Goal: Transaction & Acquisition: Book appointment/travel/reservation

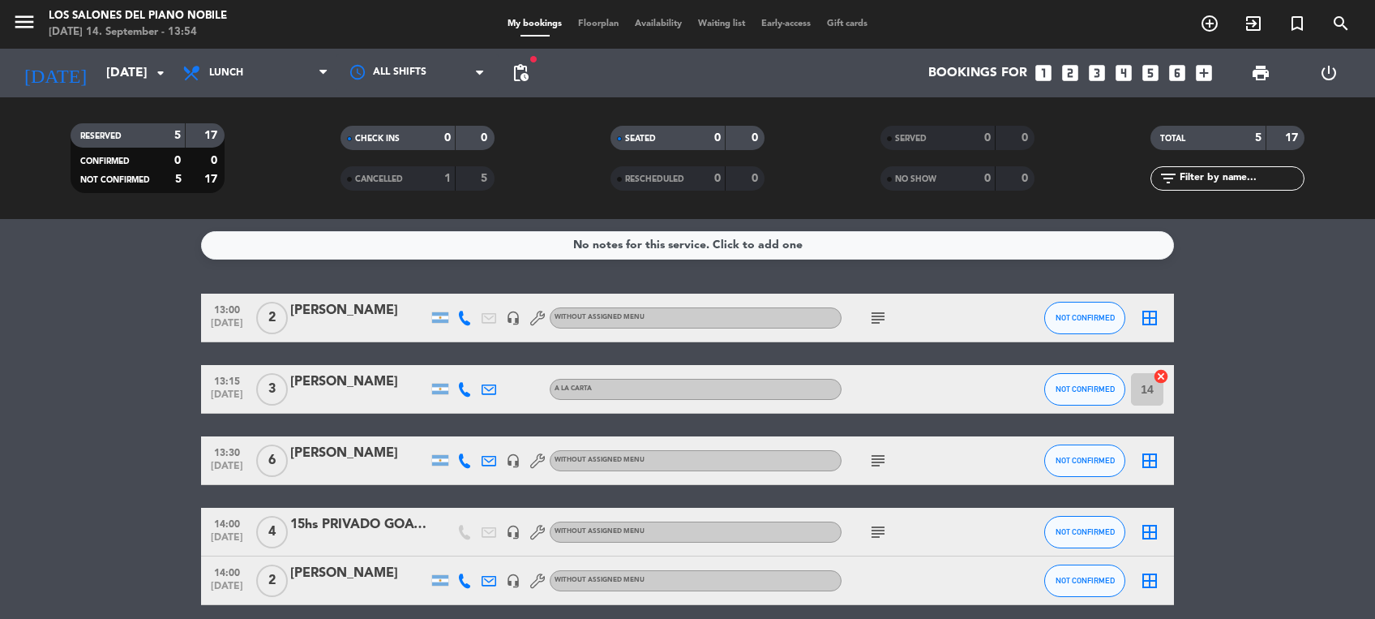
click at [1174, 71] on icon "looks_6" at bounding box center [1177, 72] width 21 height 21
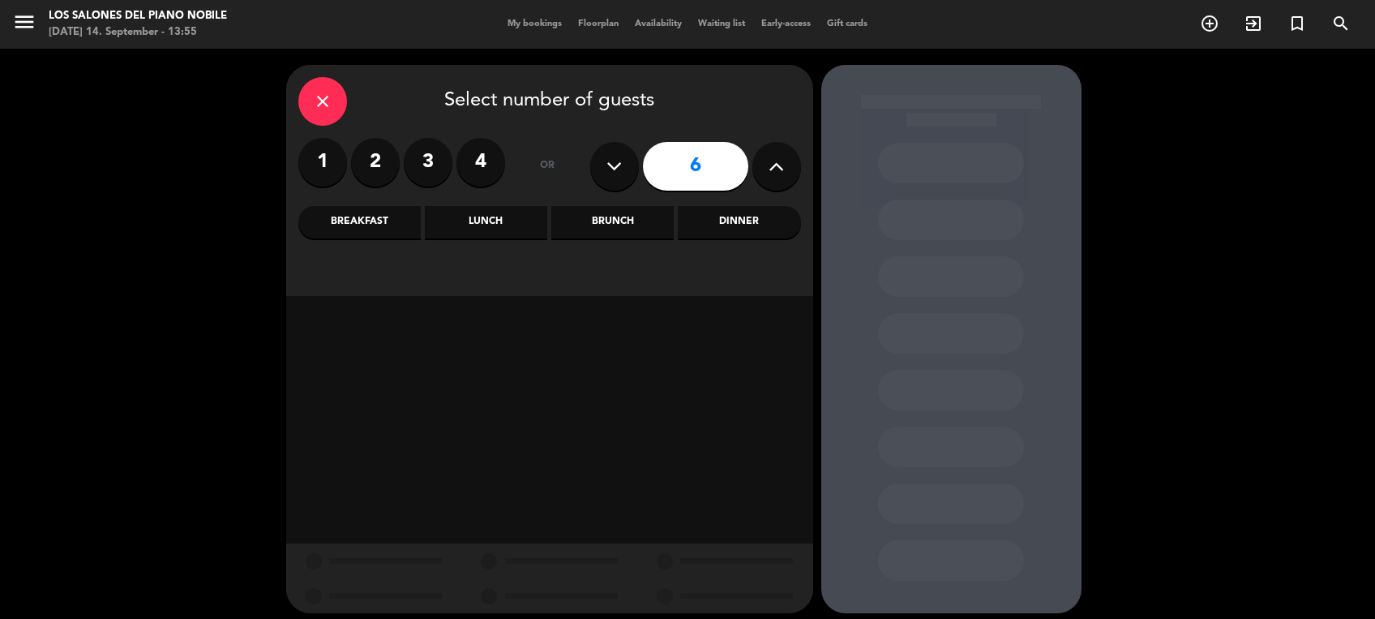
click at [730, 242] on div "close Select number of guests 1 2 3 4 or 6 Breakfast Lunch Brunch Dinner" at bounding box center [549, 180] width 527 height 231
click at [755, 233] on div "Dinner" at bounding box center [739, 222] width 122 height 32
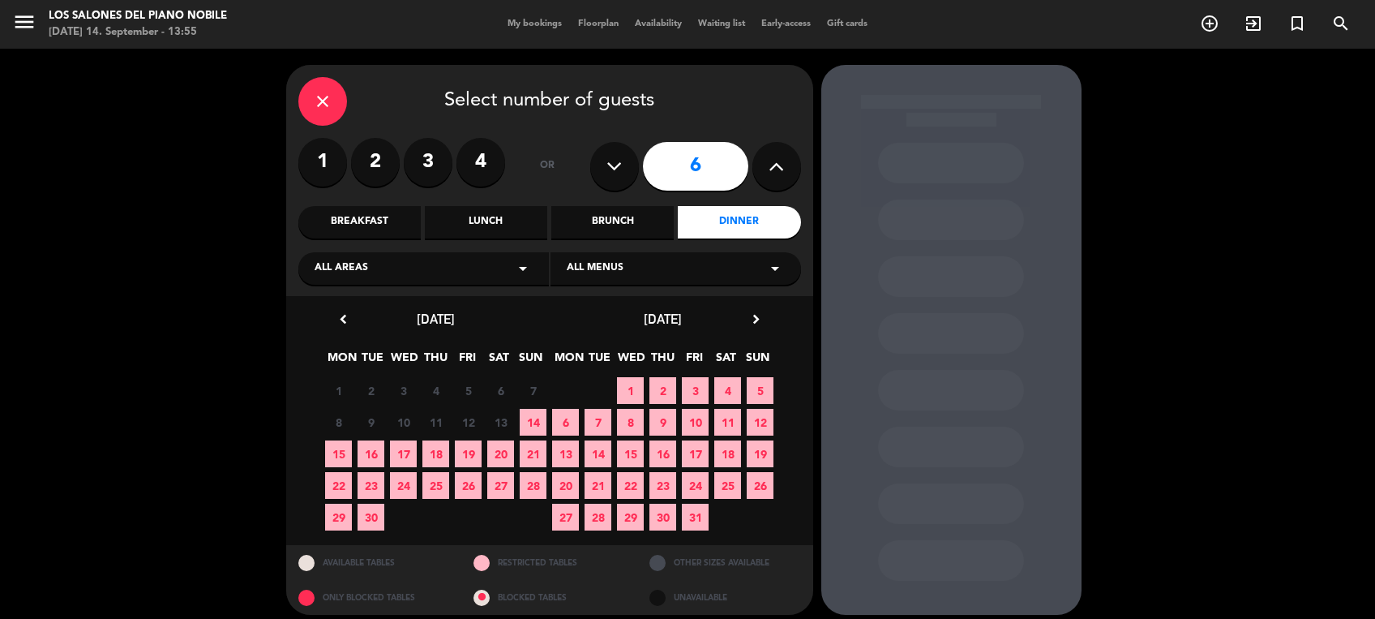
click at [336, 450] on span "15" at bounding box center [338, 453] width 27 height 27
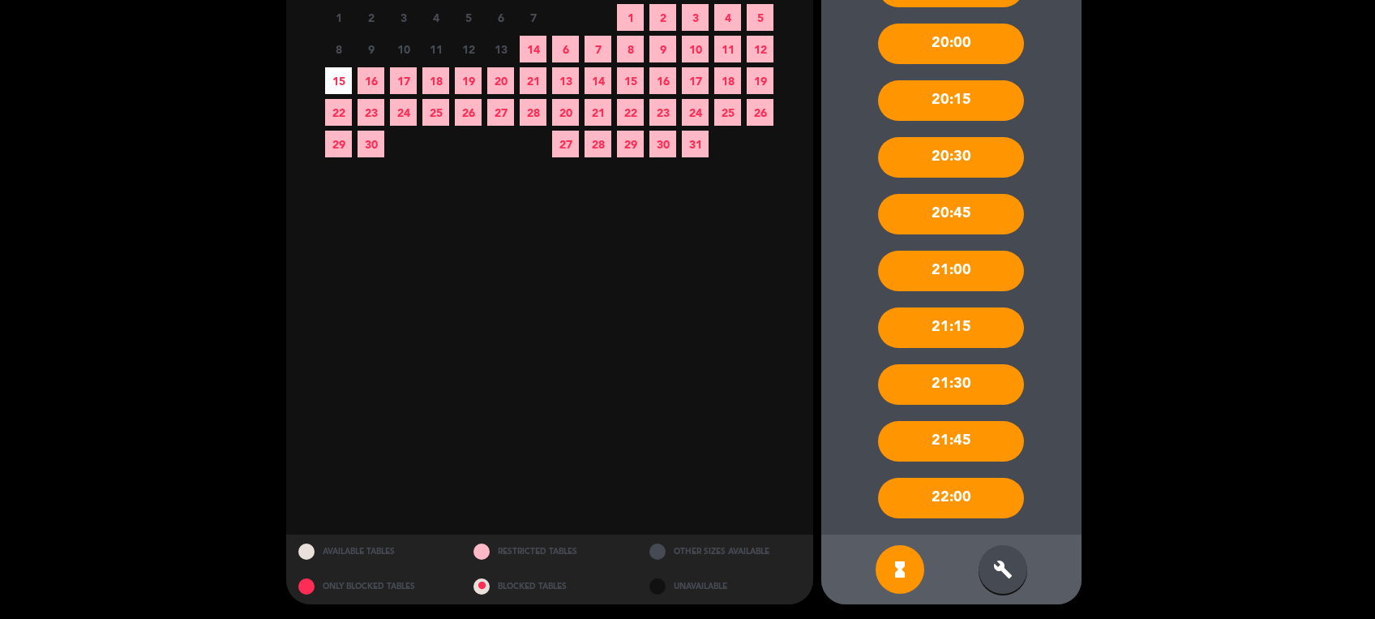
scroll to position [375, 0]
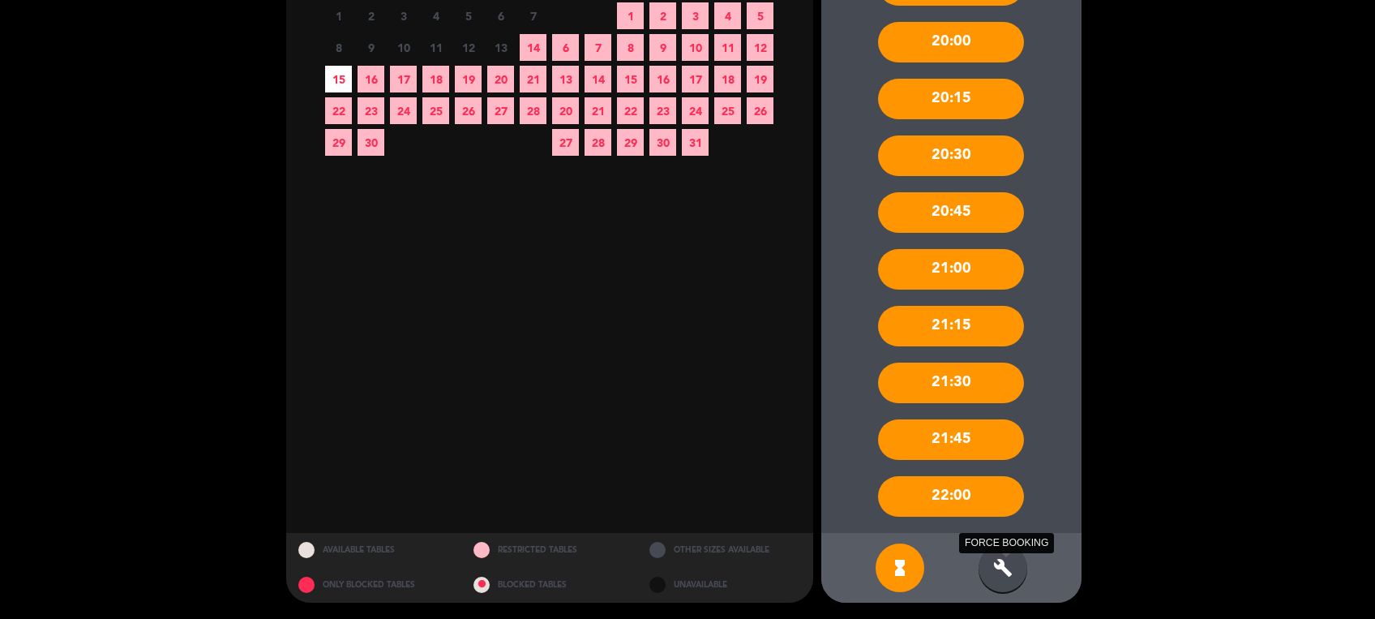
click at [1010, 560] on icon "build" at bounding box center [1002, 567] width 19 height 19
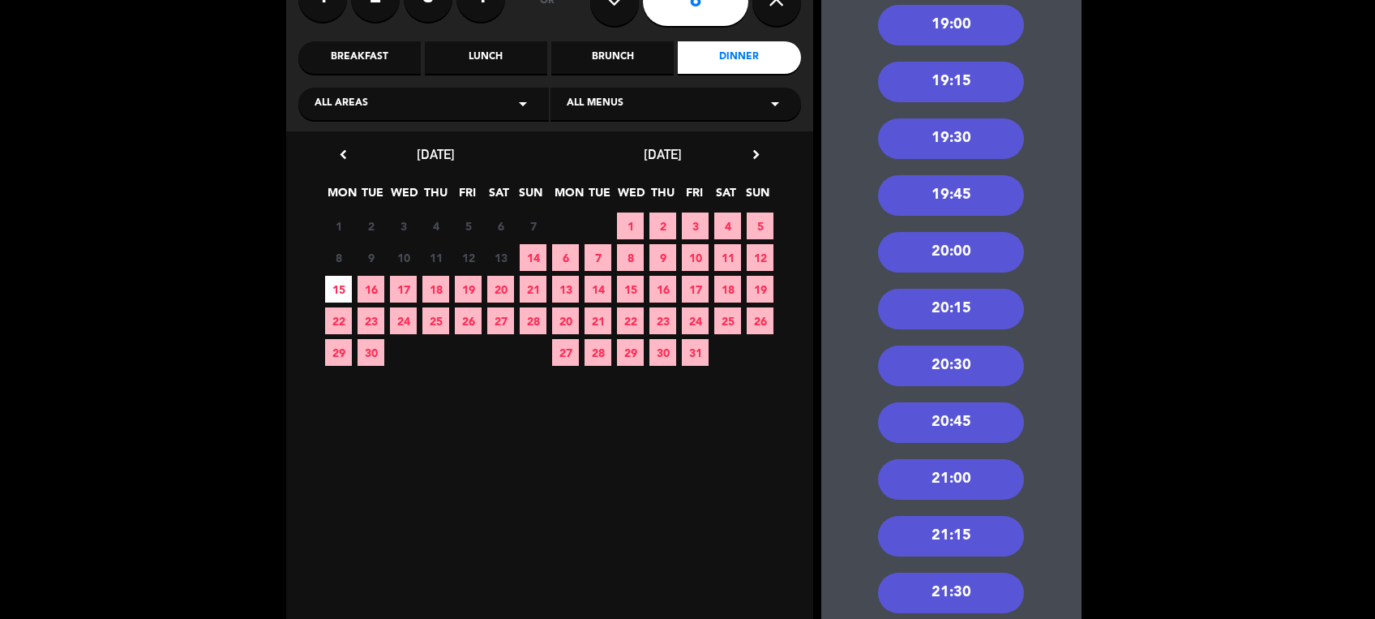
scroll to position [143, 0]
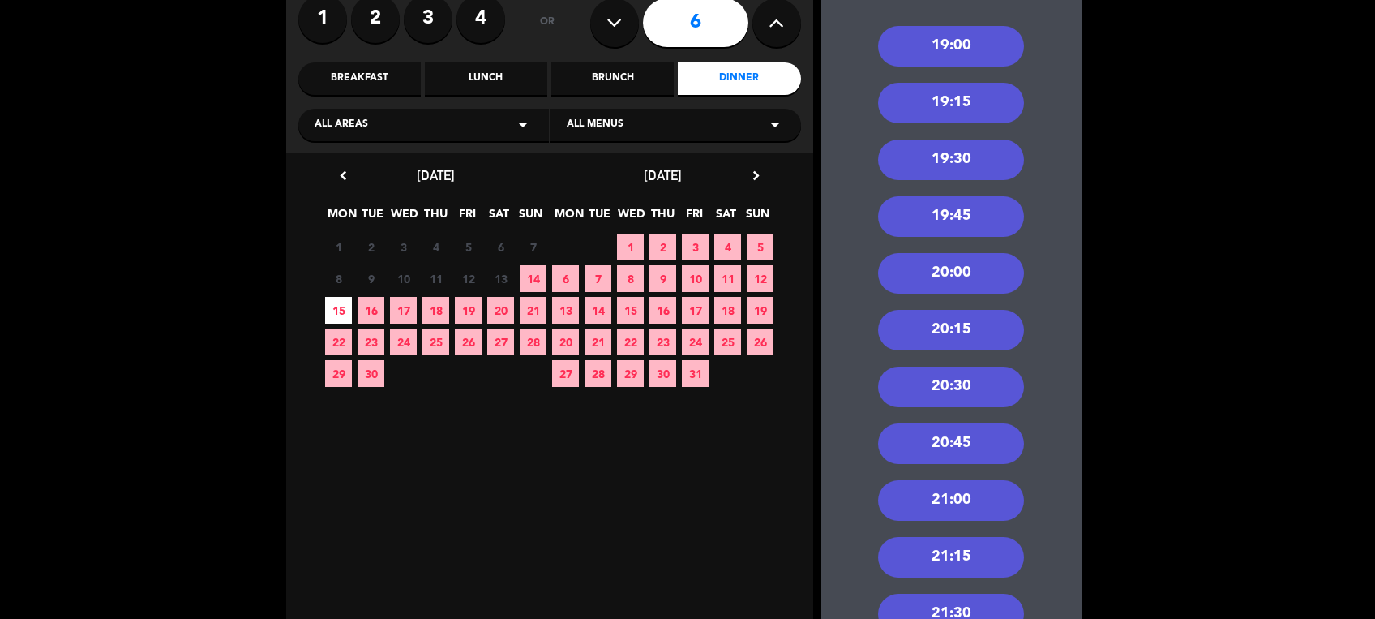
click at [966, 32] on div "19:00" at bounding box center [951, 46] width 146 height 41
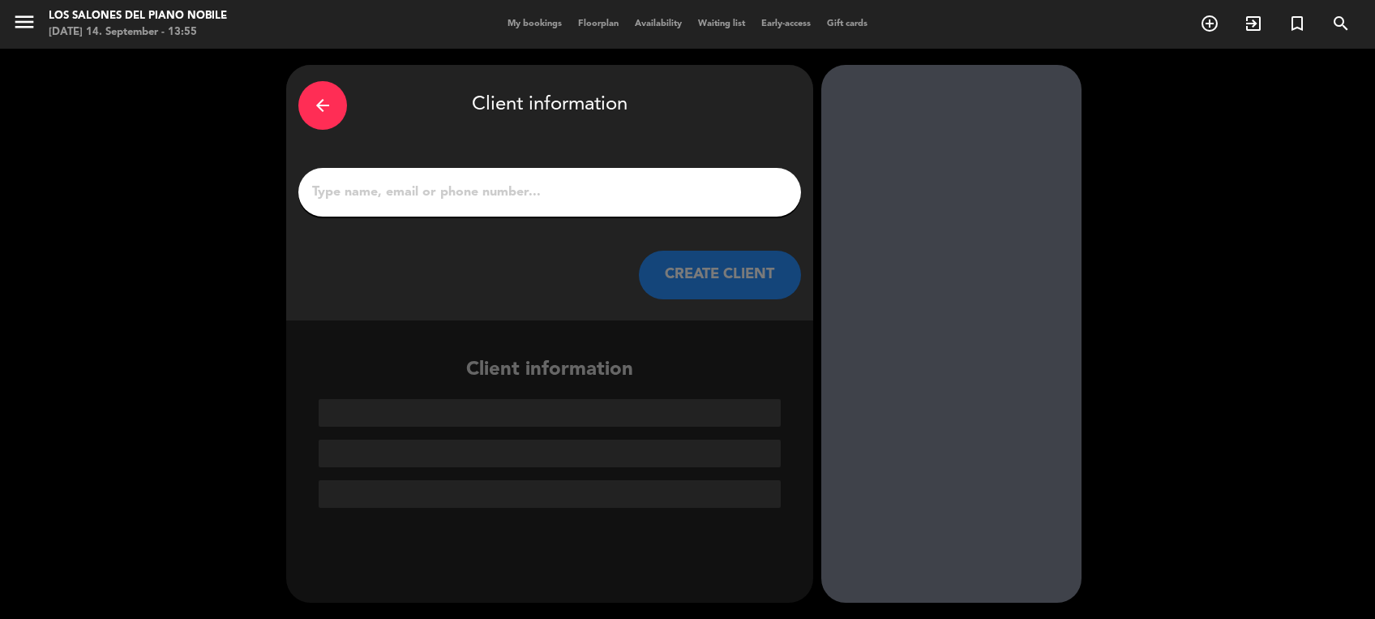
scroll to position [0, 0]
click at [580, 185] on input "1" at bounding box center [550, 192] width 478 height 23
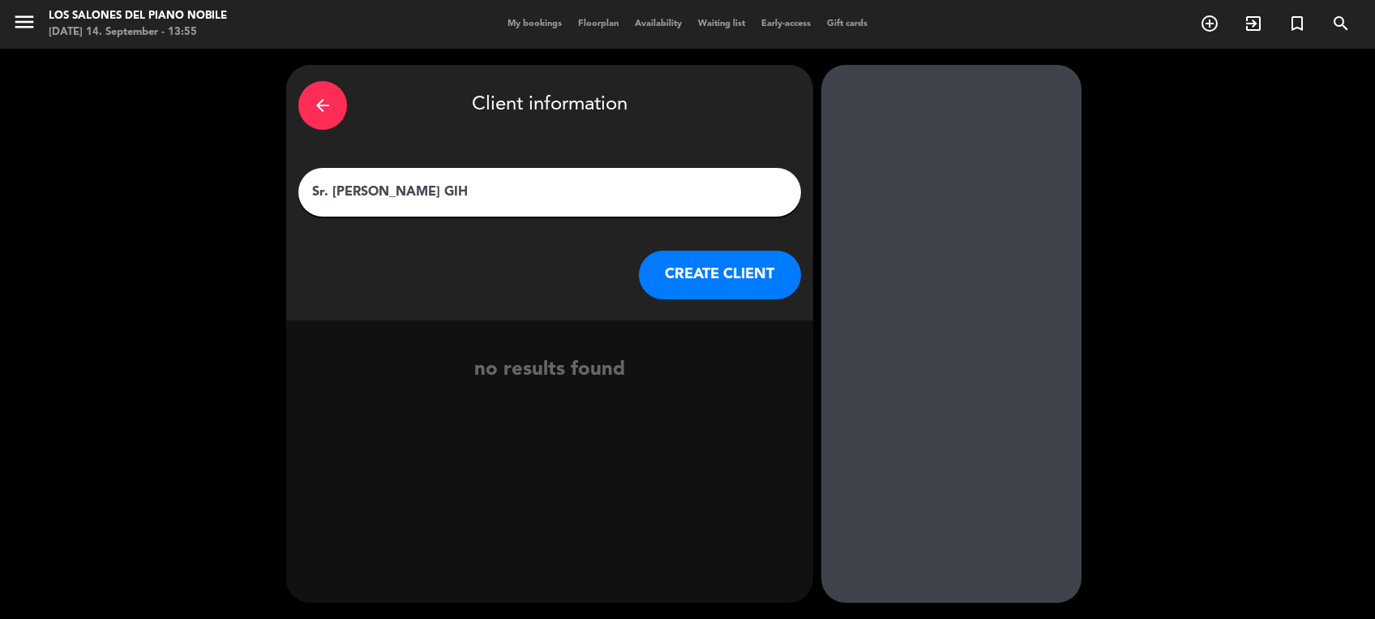
type input "Sr. [PERSON_NAME] GIH"
click at [712, 288] on button "CREATE CLIENT" at bounding box center [720, 275] width 162 height 49
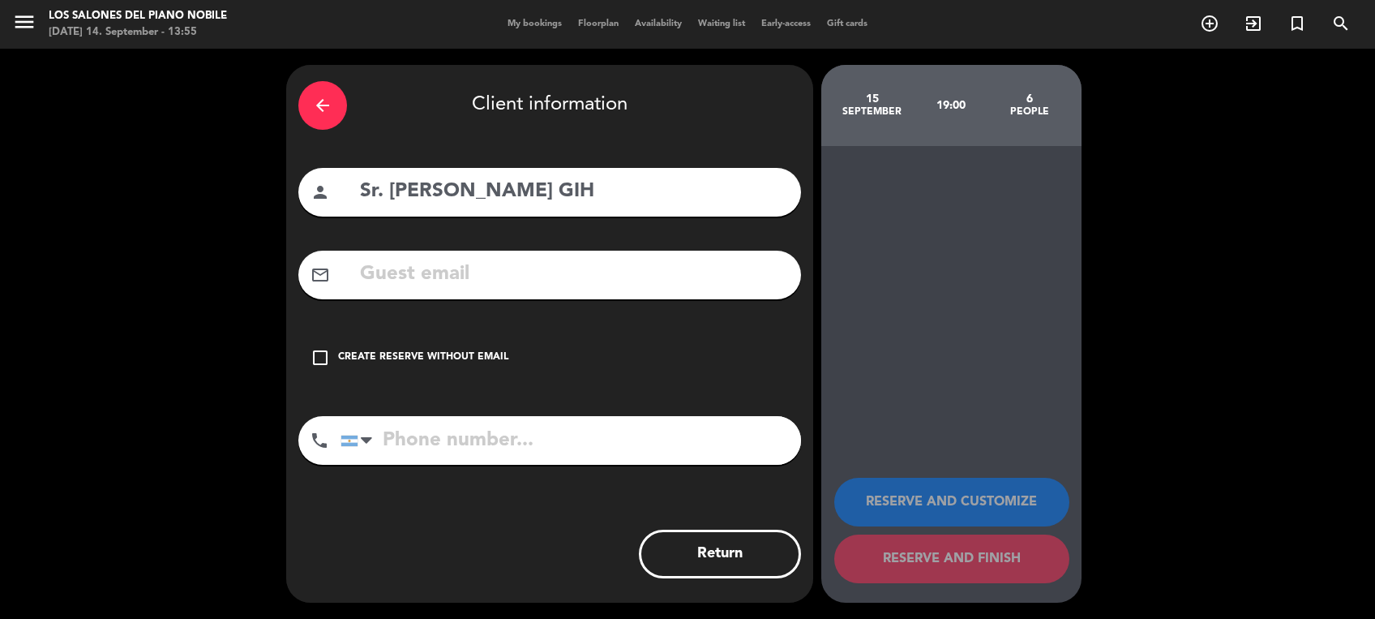
click at [461, 353] on div "Create reserve without email" at bounding box center [423, 357] width 170 height 16
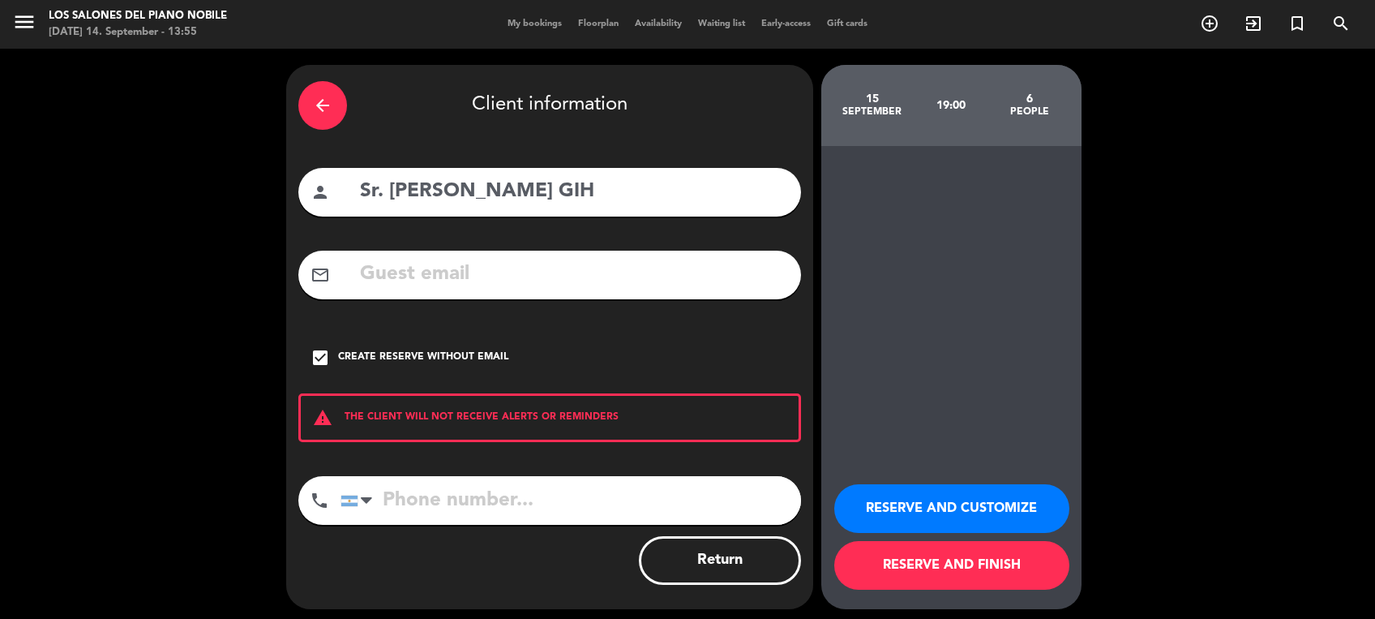
click at [977, 499] on button "RESERVE AND CUSTOMIZE" at bounding box center [951, 508] width 235 height 49
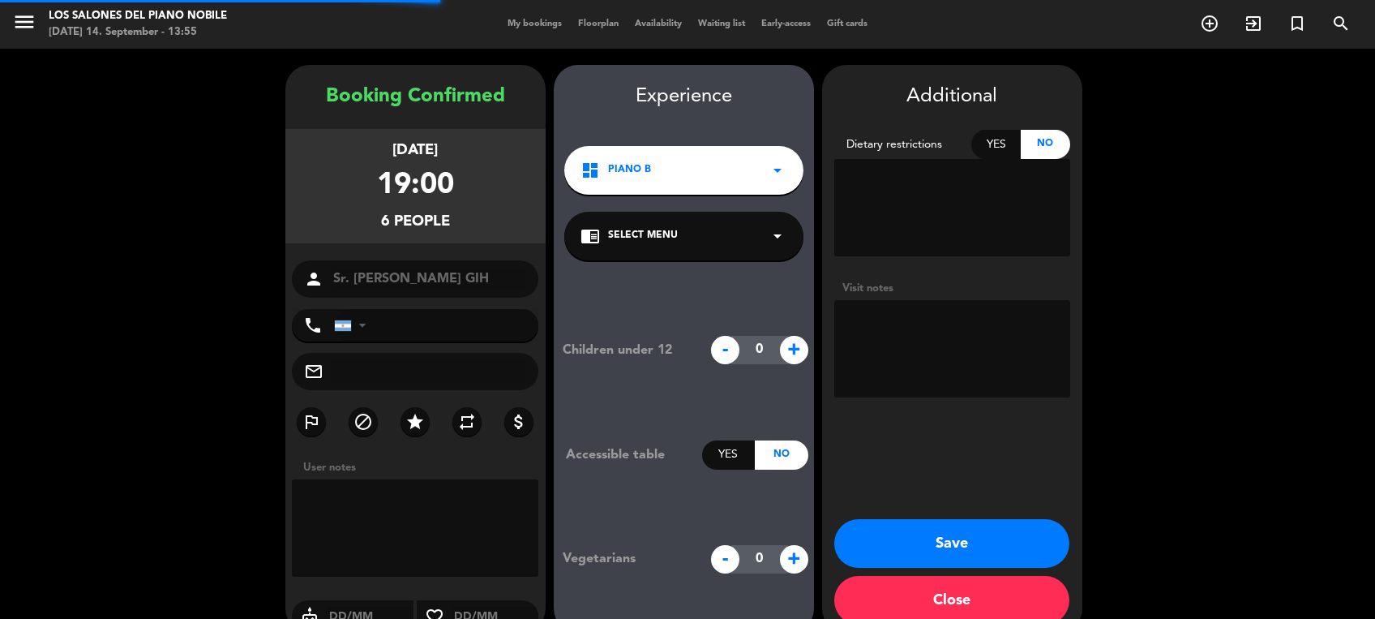
scroll to position [29, 0]
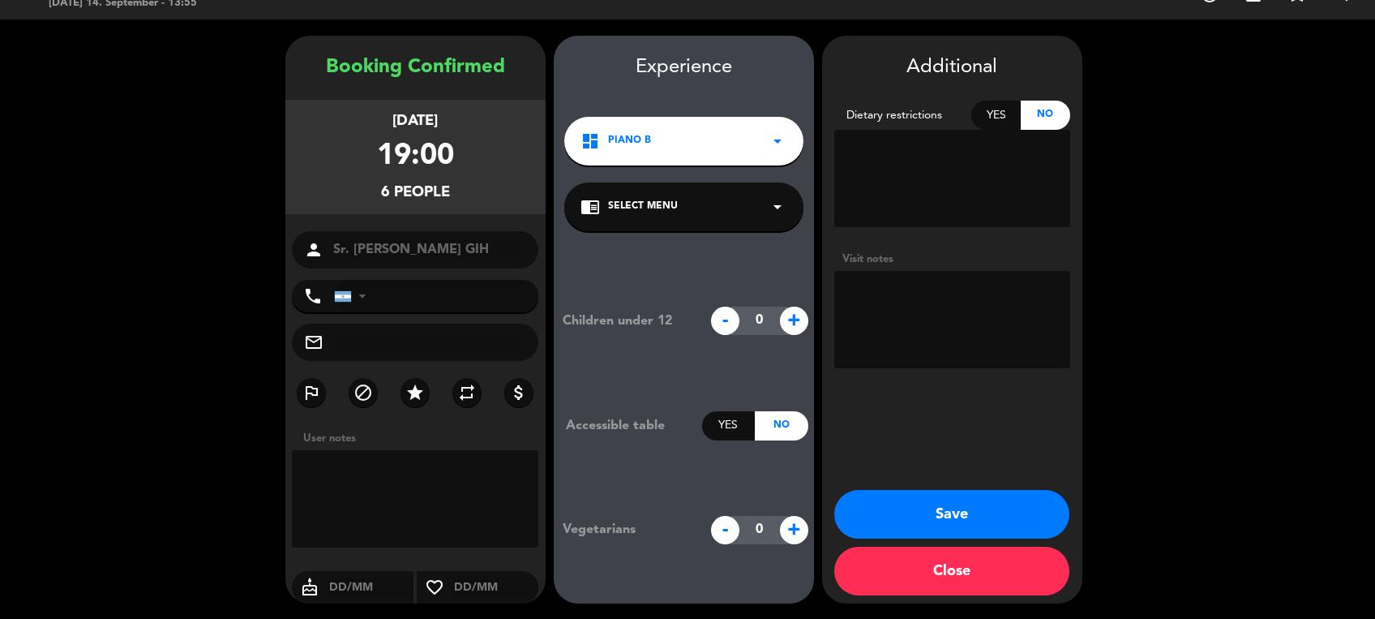
click at [973, 513] on button "Save" at bounding box center [951, 514] width 235 height 49
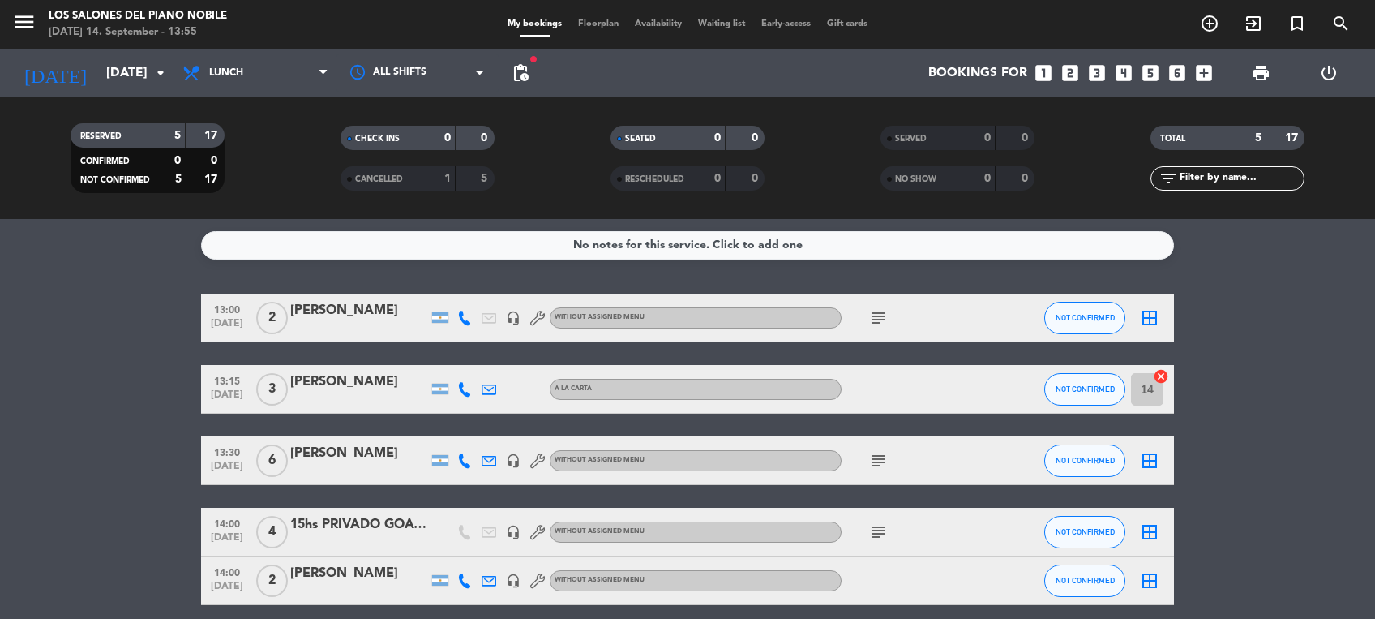
click at [882, 321] on icon "subject" at bounding box center [877, 317] width 19 height 19
click at [1214, 449] on bookings-row "13:00 [DATE] 2 [PERSON_NAME] headset_mic Without assigned menu subject pref. ex…" at bounding box center [687, 448] width 1375 height 311
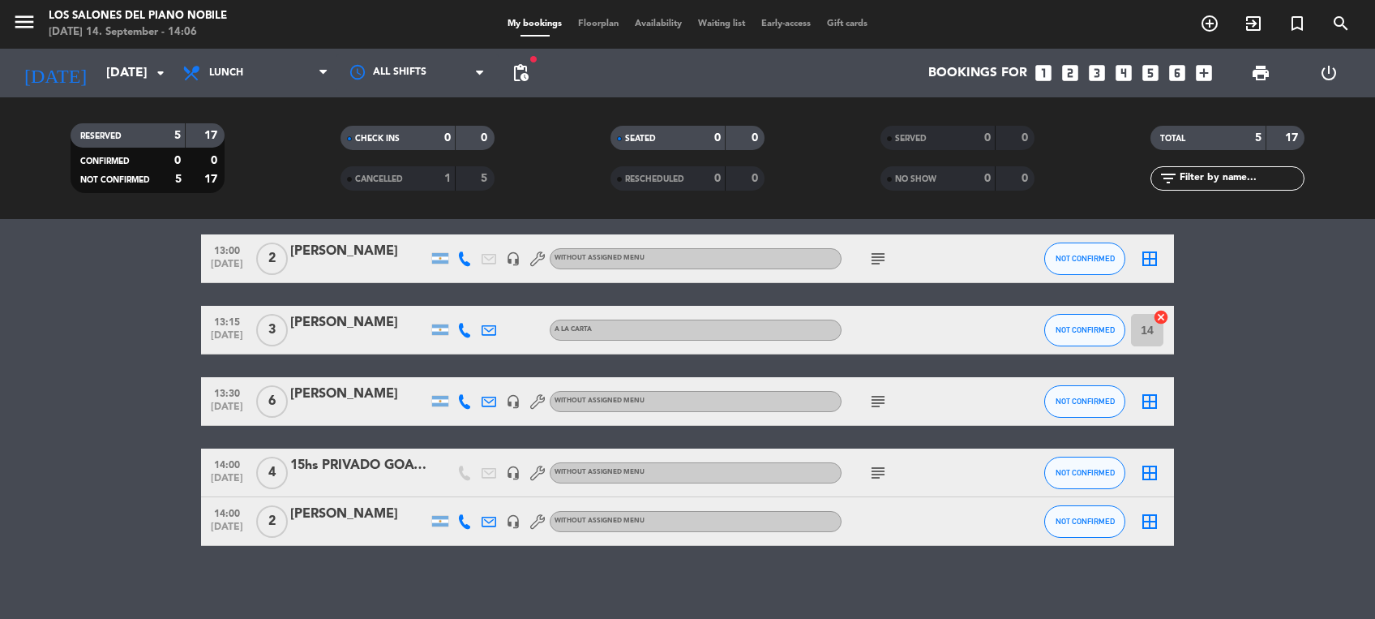
scroll to position [67, 0]
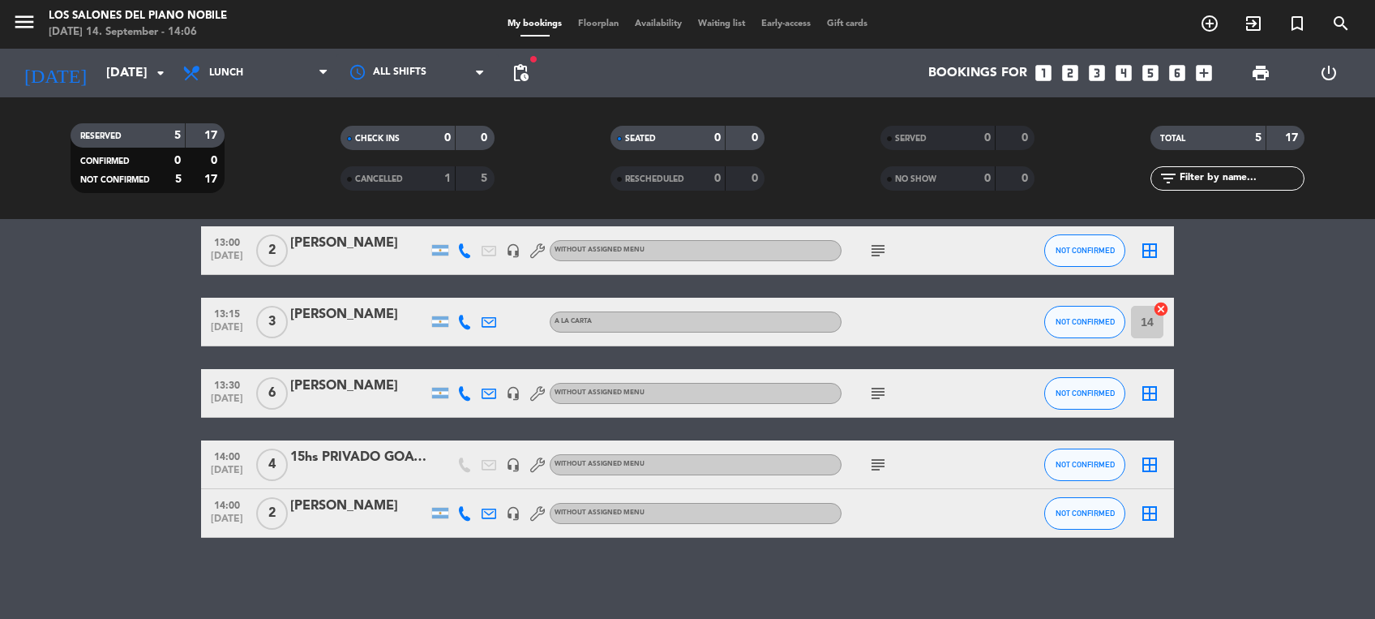
click at [876, 460] on icon "subject" at bounding box center [877, 464] width 19 height 19
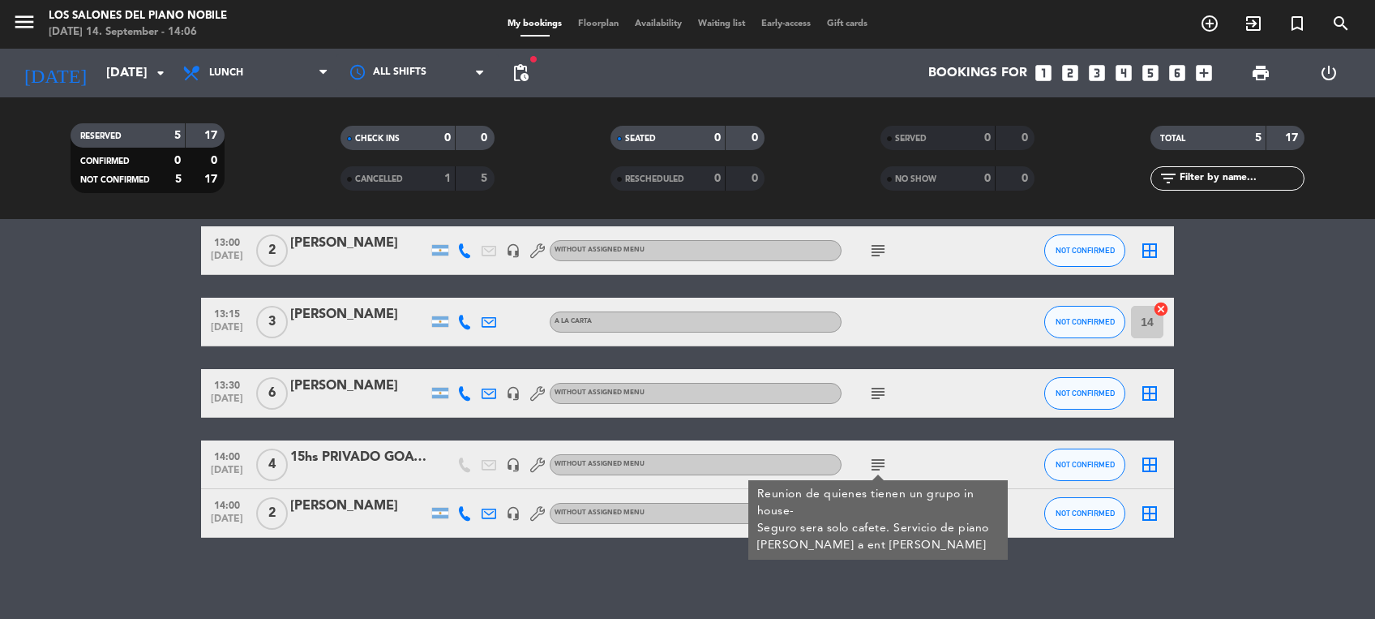
click at [122, 481] on bookings-row "13:00 [DATE] 2 [PERSON_NAME] headset_mic Without assigned menu subject NOT CONF…" at bounding box center [687, 381] width 1375 height 311
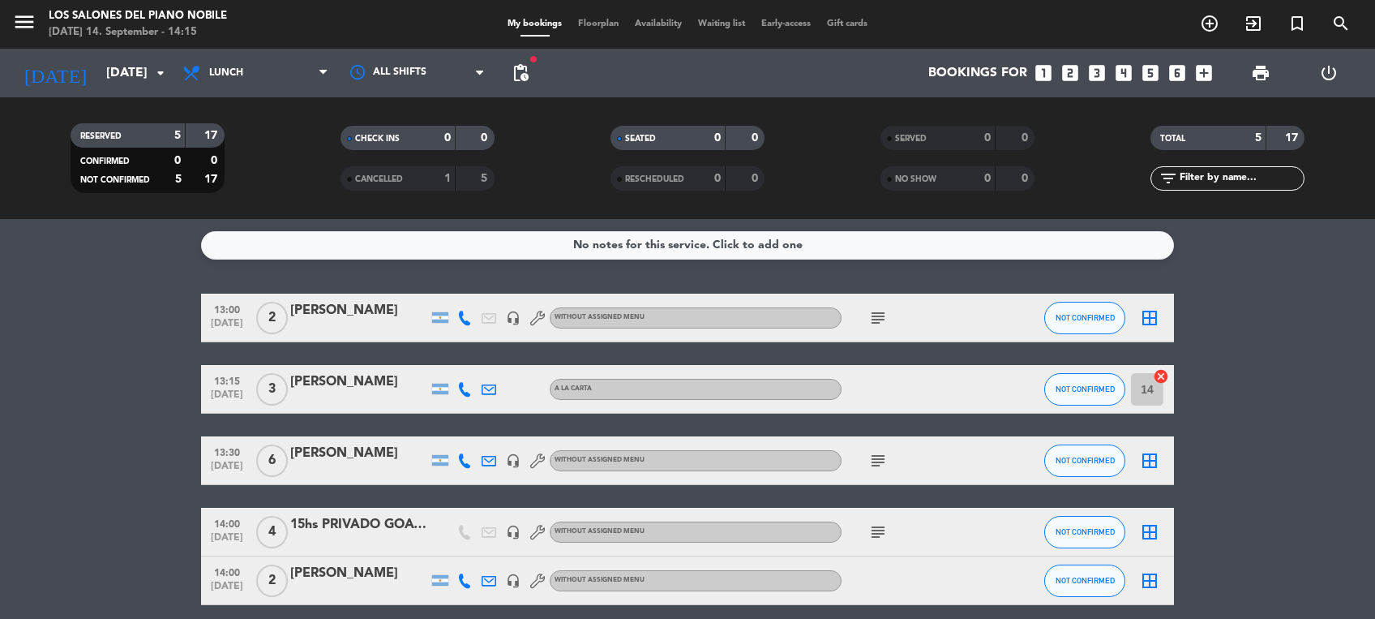
scroll to position [0, 0]
click at [879, 461] on icon "subject" at bounding box center [877, 460] width 19 height 19
click at [513, 460] on icon "headset_mic" at bounding box center [513, 460] width 15 height 15
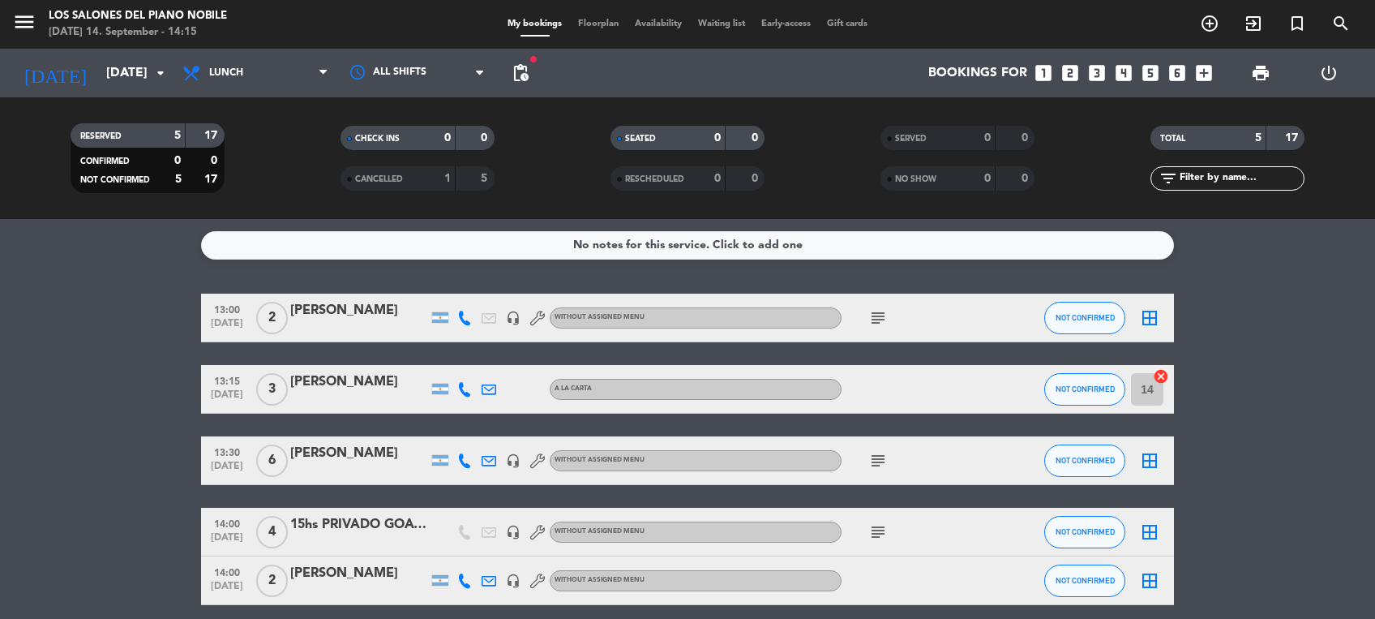
click at [91, 386] on bookings-row "13:00 [DATE] 2 [PERSON_NAME] headset_mic Without assigned menu subject NOT CONF…" at bounding box center [687, 448] width 1375 height 311
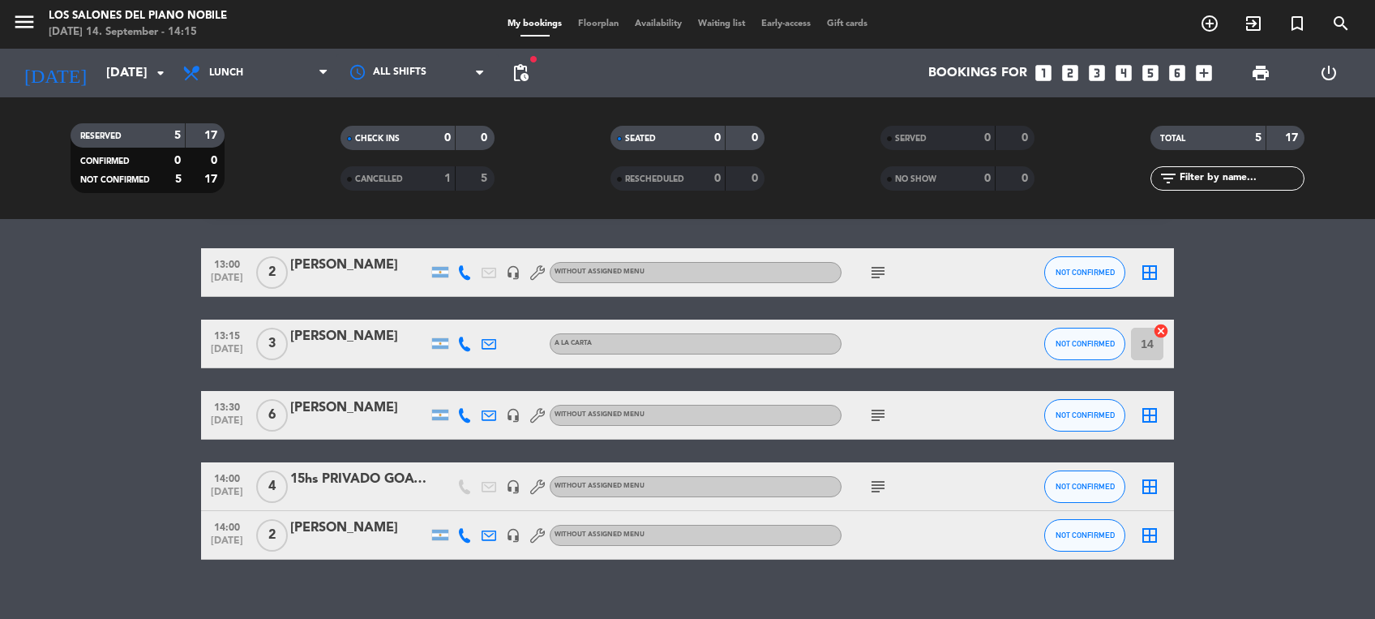
scroll to position [67, 0]
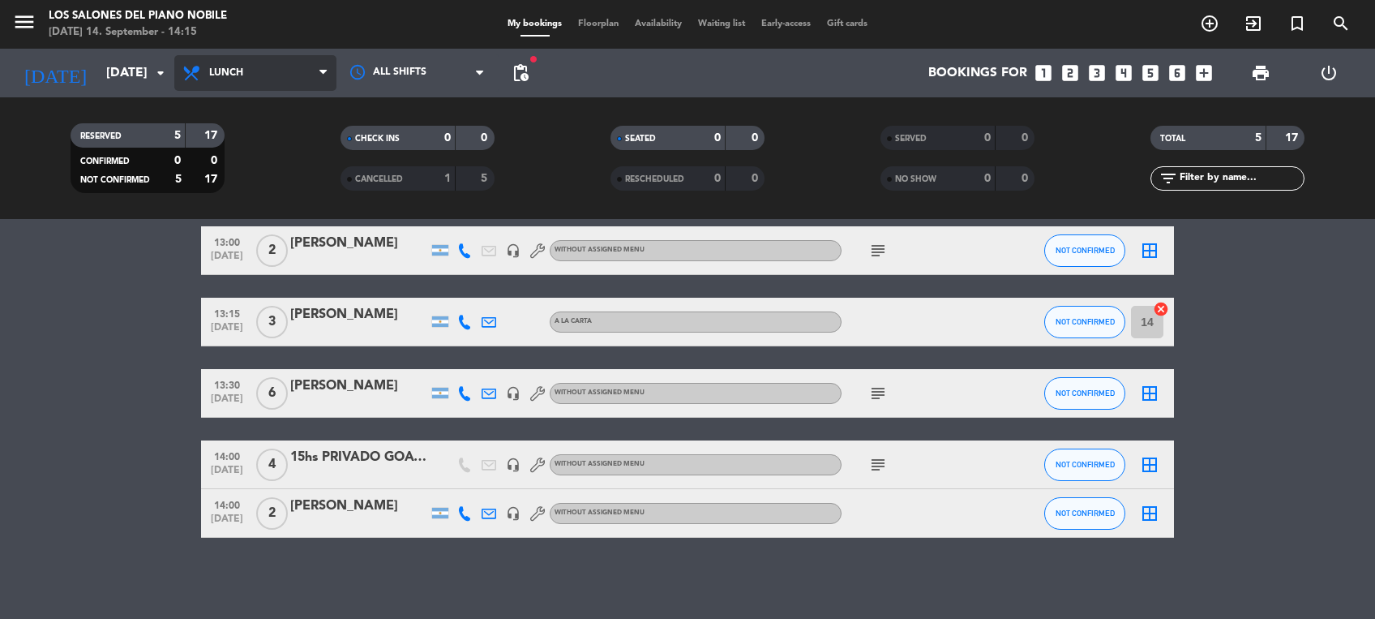
click at [263, 77] on span "Lunch" at bounding box center [255, 73] width 162 height 36
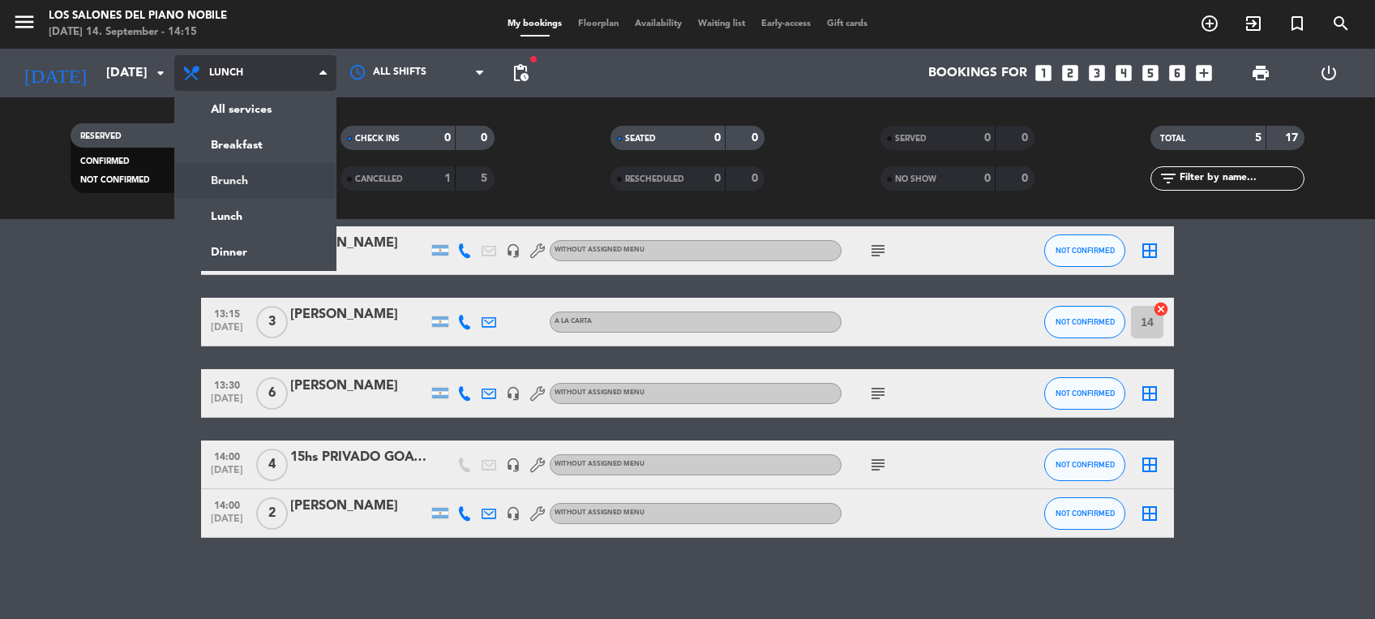
click at [258, 178] on div "menu Los Salones del Piano [PERSON_NAME] [DATE] 14. September - 14:15 My bookin…" at bounding box center [687, 109] width 1375 height 219
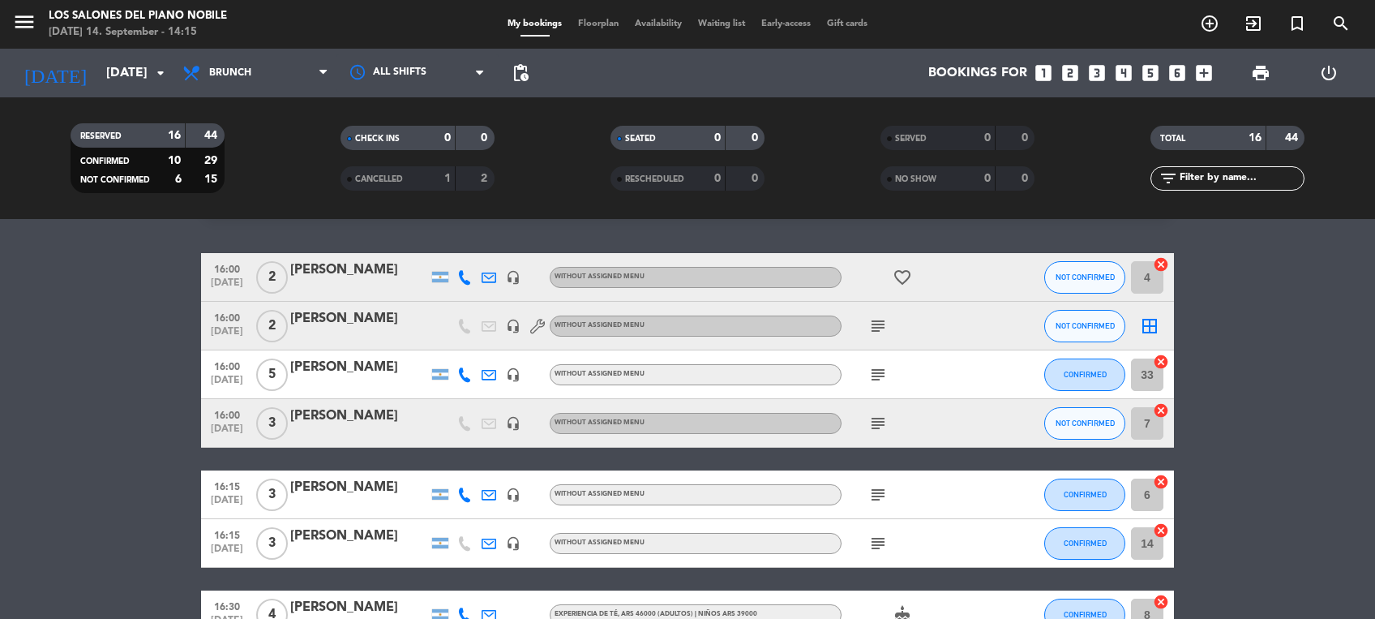
scroll to position [86, 0]
